Goal: Task Accomplishment & Management: Manage account settings

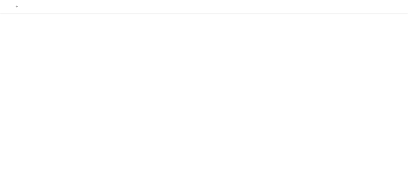
click at [233, 52] on p at bounding box center [204, 56] width 402 height 10
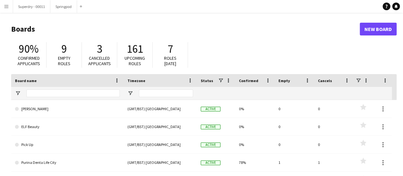
click at [8, 5] on app-icon "Menu" at bounding box center [6, 6] width 5 height 5
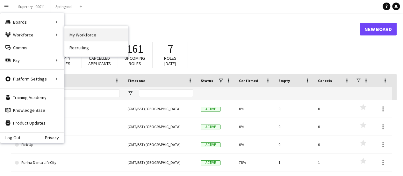
click at [88, 38] on link "My Workforce" at bounding box center [96, 34] width 64 height 13
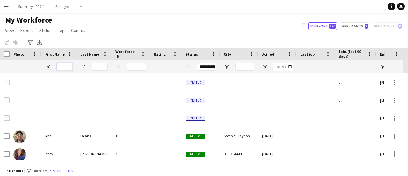
click at [61, 68] on input "First Name Filter Input" at bounding box center [65, 67] width 16 height 8
type input "********"
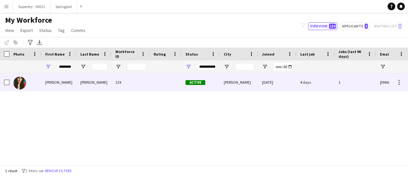
click at [62, 78] on div "Nathalie" at bounding box center [58, 82] width 35 height 18
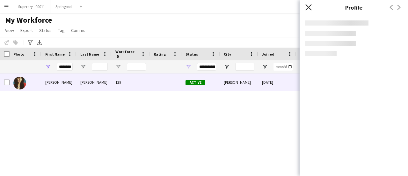
click at [306, 9] on icon "Close pop-in" at bounding box center [309, 7] width 6 height 6
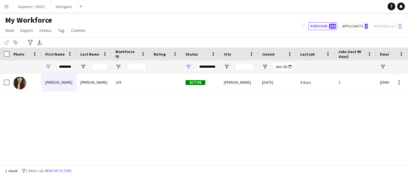
click at [6, 7] on app-icon "Menu" at bounding box center [6, 6] width 5 height 5
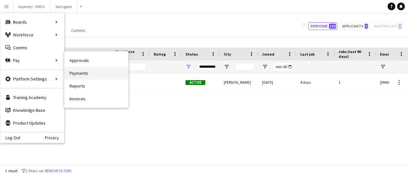
click at [93, 74] on link "Payments" at bounding box center [96, 73] width 64 height 13
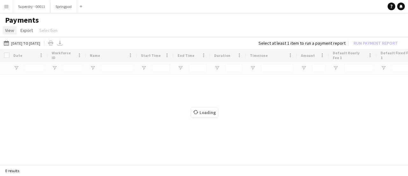
click at [6, 30] on span "View" at bounding box center [9, 30] width 9 height 6
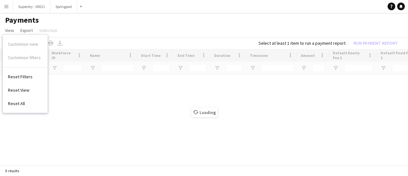
click at [3, 6] on button "Menu" at bounding box center [6, 6] width 13 height 13
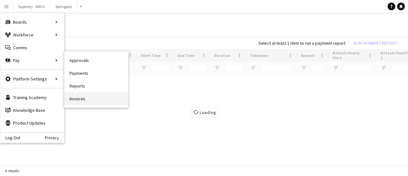
click at [102, 104] on link "Invoices" at bounding box center [96, 98] width 64 height 13
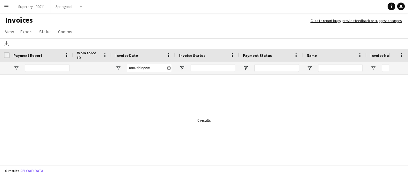
click at [9, 8] on button "Menu" at bounding box center [6, 6] width 13 height 13
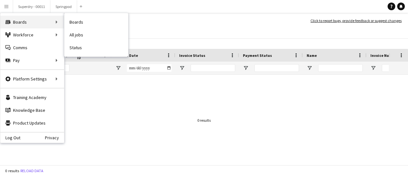
click at [28, 22] on div "Boards Boards" at bounding box center [32, 22] width 64 height 13
click at [38, 22] on div "Boards Boards" at bounding box center [32, 22] width 64 height 13
click at [86, 22] on link "Boards" at bounding box center [96, 22] width 64 height 13
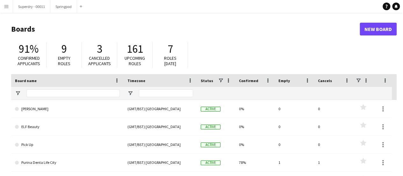
click at [4, 5] on app-icon "Menu" at bounding box center [6, 6] width 5 height 5
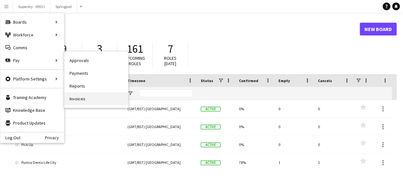
click at [82, 103] on link "Invoices" at bounding box center [96, 98] width 64 height 13
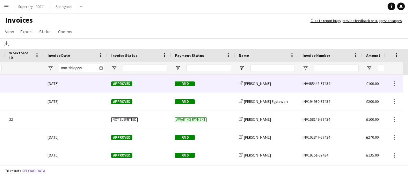
scroll to position [0, 109]
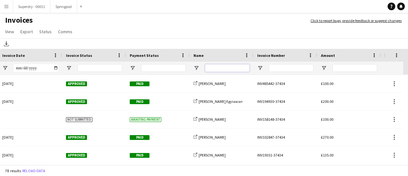
click at [228, 67] on input "Name Filter Input" at bounding box center [227, 68] width 45 height 8
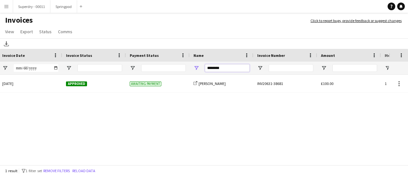
type input "********"
click at [7, 10] on button "Menu" at bounding box center [6, 6] width 13 height 13
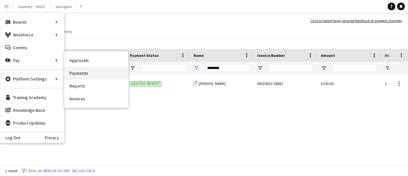
click at [83, 72] on link "Payments" at bounding box center [96, 73] width 64 height 13
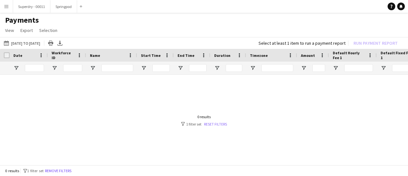
click at [218, 123] on link "Reset filters" at bounding box center [215, 124] width 23 height 5
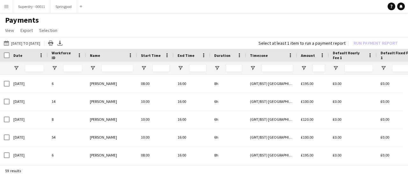
click at [114, 62] on div at bounding box center [117, 68] width 32 height 13
click at [114, 64] on input "Name Filter Input" at bounding box center [117, 68] width 32 height 8
type input "********"
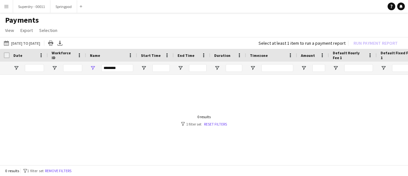
click at [6, 9] on app-icon "Menu" at bounding box center [6, 6] width 5 height 5
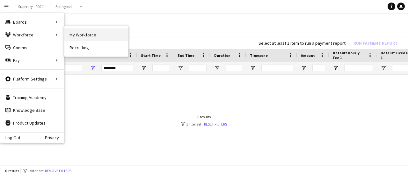
click at [74, 34] on link "My Workforce" at bounding box center [96, 34] width 64 height 13
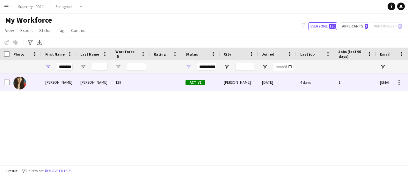
click at [94, 81] on div "Archer" at bounding box center [94, 82] width 35 height 18
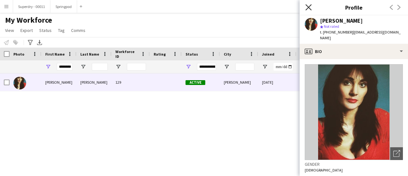
click at [308, 7] on icon at bounding box center [309, 7] width 6 height 6
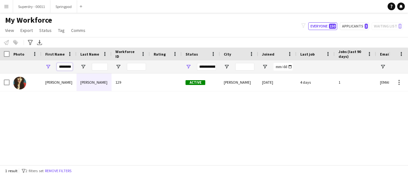
click at [65, 67] on input "********" at bounding box center [65, 67] width 16 height 8
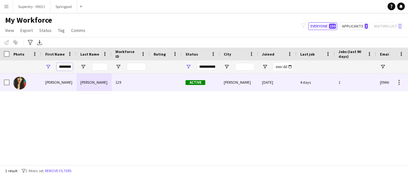
type input "********"
click at [62, 80] on div "Nathalie" at bounding box center [58, 82] width 35 height 18
